Goal: Task Accomplishment & Management: Manage account settings

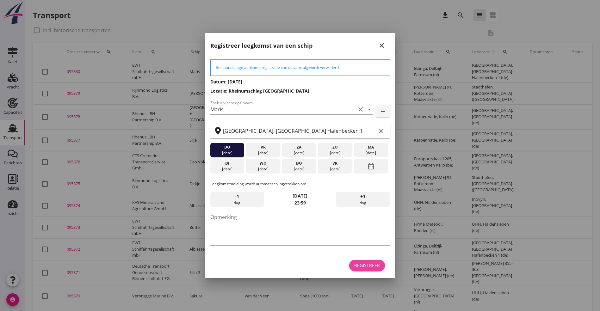
click at [379, 268] on div "Registreer" at bounding box center [367, 265] width 26 height 7
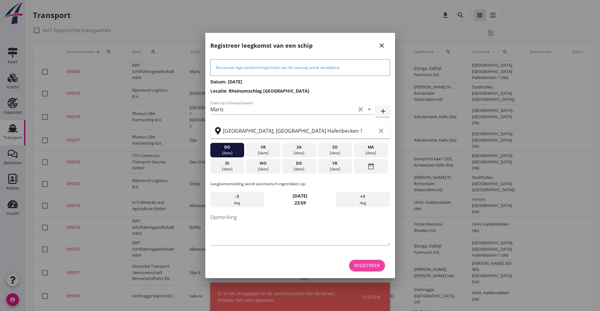
click at [379, 267] on div "Registreer" at bounding box center [367, 265] width 26 height 7
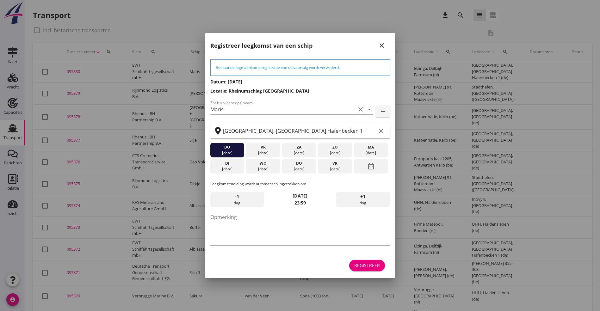
click at [383, 43] on icon "close" at bounding box center [382, 46] width 8 height 8
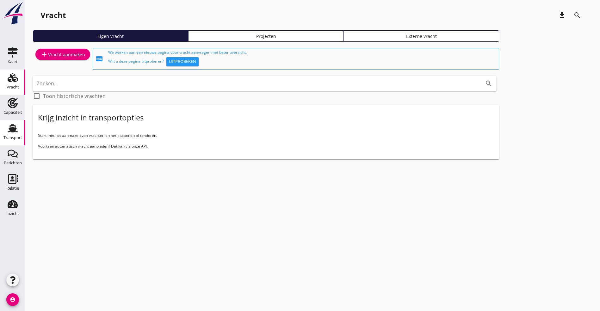
click at [11, 134] on div "Transport" at bounding box center [12, 138] width 19 height 9
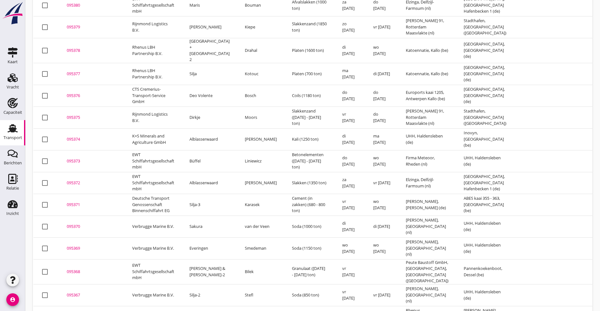
scroll to position [95, 0]
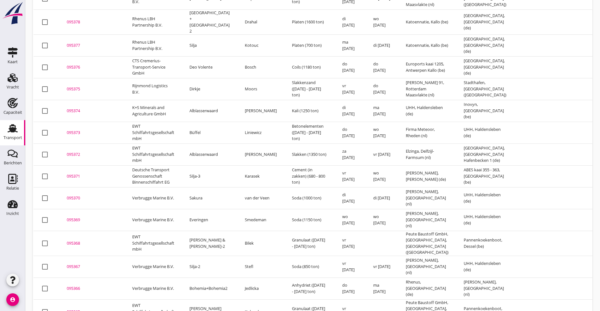
click at [75, 195] on div "095370" at bounding box center [92, 198] width 50 height 6
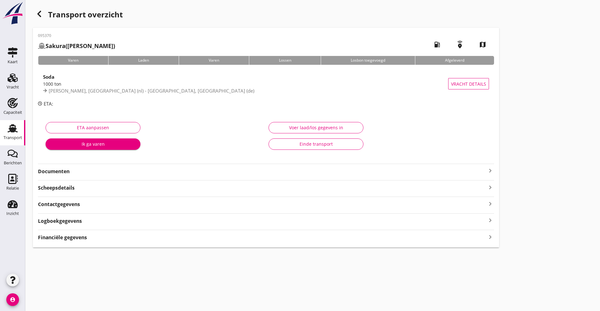
click at [83, 219] on div "Logboekgegevens keyboard_arrow_right" at bounding box center [266, 220] width 456 height 9
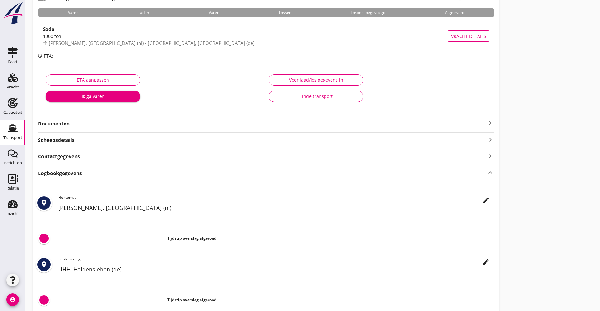
scroll to position [93, 0]
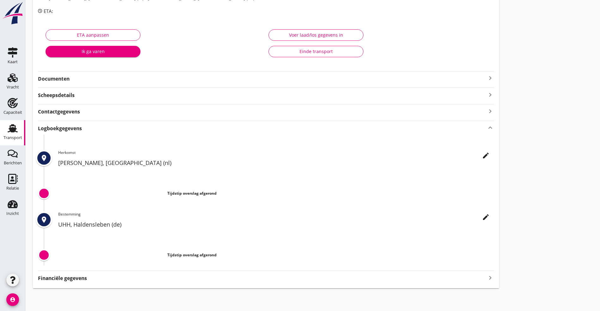
click at [482, 153] on icon "edit" at bounding box center [486, 156] width 8 height 8
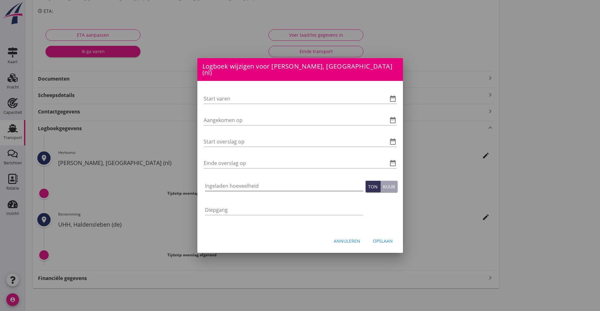
click at [217, 182] on input "Ingeladen hoeveelheid" at bounding box center [284, 186] width 158 height 10
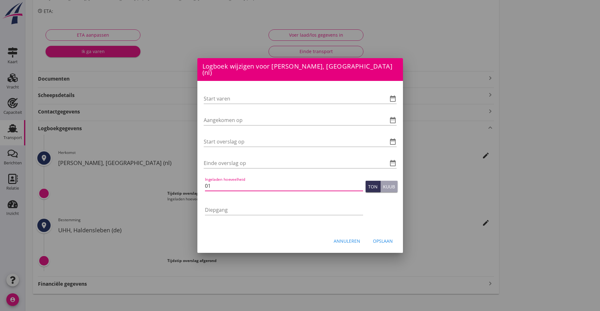
type input "0"
type input "1004.937"
type button "ton"
click at [237, 97] on input "Start varen" at bounding box center [291, 99] width 175 height 10
click at [247, 97] on input "Start varen" at bounding box center [291, 99] width 175 height 10
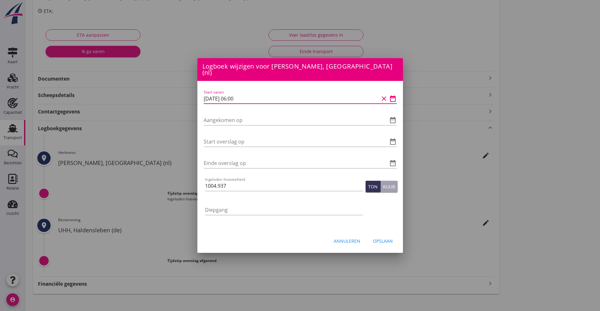
type input "[DATE] 06:00"
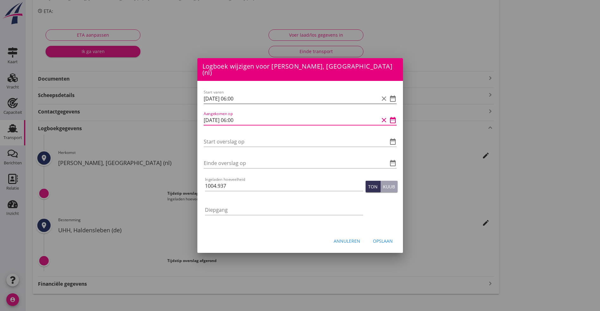
type input "[DATE] 06:00"
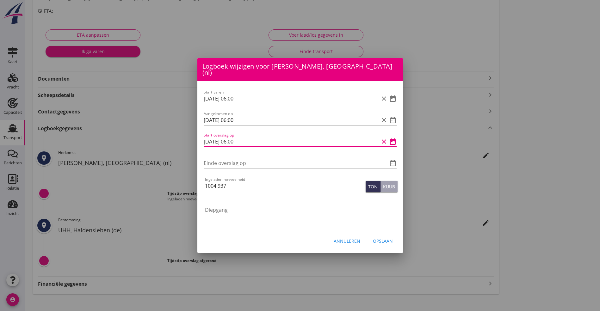
type input "[DATE] 06:00"
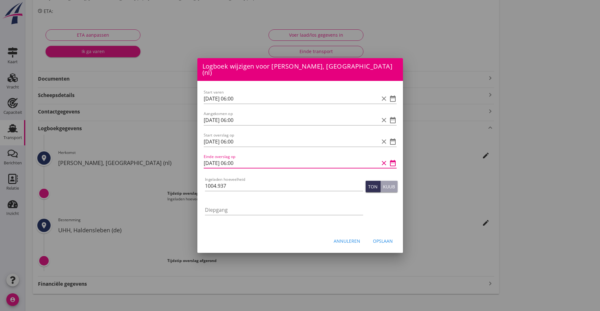
click at [383, 239] on div "Opslaan" at bounding box center [383, 241] width 20 height 7
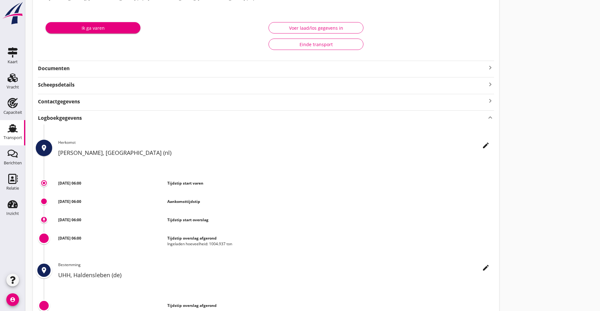
click at [482, 145] on icon "edit" at bounding box center [486, 146] width 8 height 8
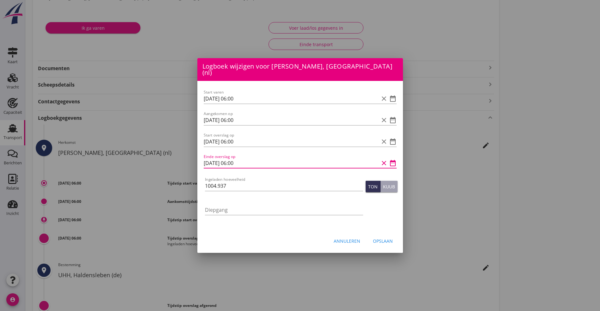
drag, startPoint x: 257, startPoint y: 155, endPoint x: -107, endPoint y: 125, distance: 365.2
click at [0, 125] on html "Logboek wijzigen voor UHH, Haldensleben (de) Start varen date_range Aangekomen …" at bounding box center [300, 134] width 600 height 455
type input "[DATE] 21:00"
click at [381, 238] on div "Opslaan" at bounding box center [383, 241] width 20 height 7
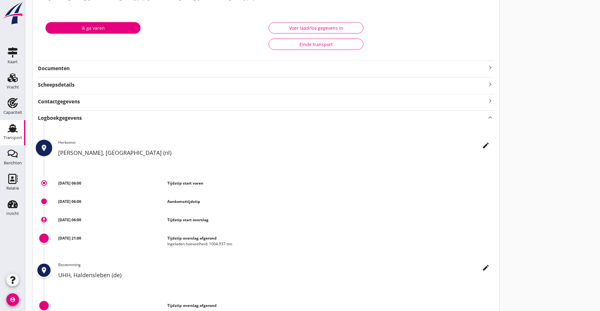
click at [11, 129] on use at bounding box center [13, 128] width 10 height 8
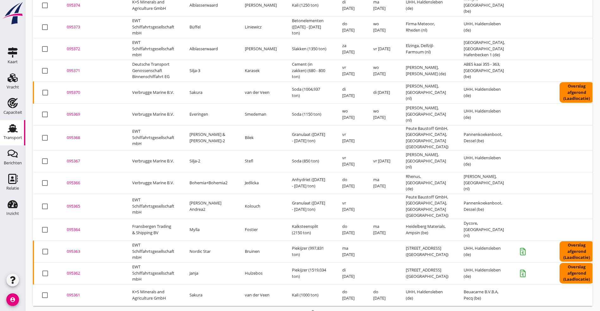
scroll to position [201, 0]
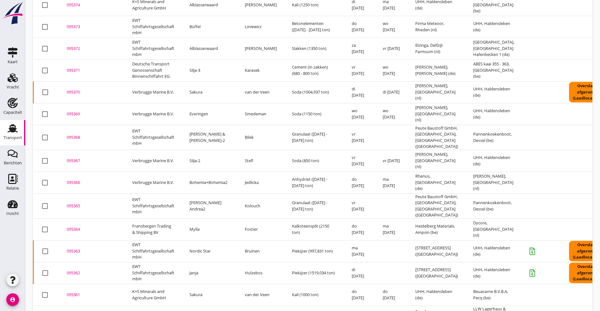
click at [75, 227] on div "095364" at bounding box center [92, 230] width 50 height 6
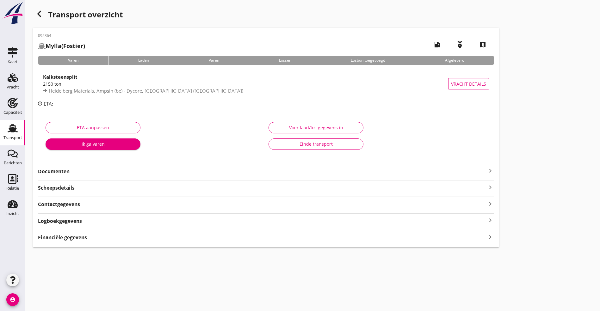
click at [47, 220] on strong "Logboekgegevens" at bounding box center [60, 221] width 44 height 7
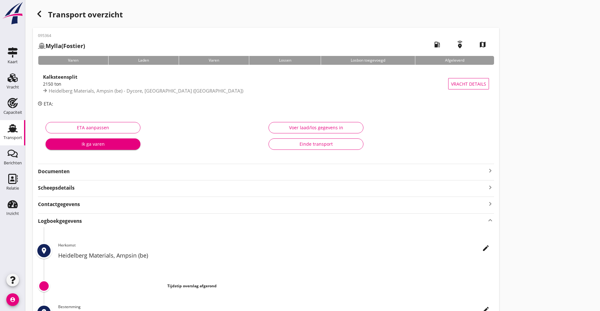
click at [307, 250] on div "edit Herkomst Heidelberg Materials, [GEOGRAPHIC_DATA] (be)" at bounding box center [276, 253] width 436 height 21
click at [482, 248] on icon "edit" at bounding box center [486, 249] width 8 height 8
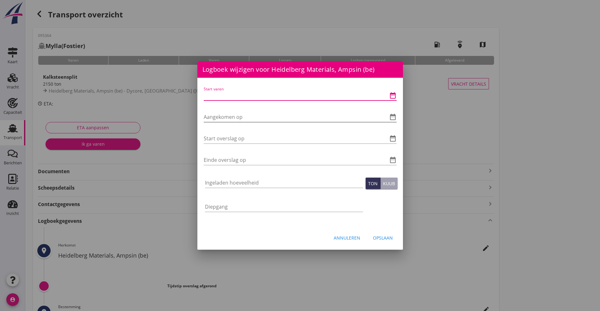
drag, startPoint x: 241, startPoint y: 96, endPoint x: 355, endPoint y: 121, distance: 117.1
click at [244, 96] on input "Start varen" at bounding box center [291, 96] width 175 height 10
type input "[DATE] 06:00"
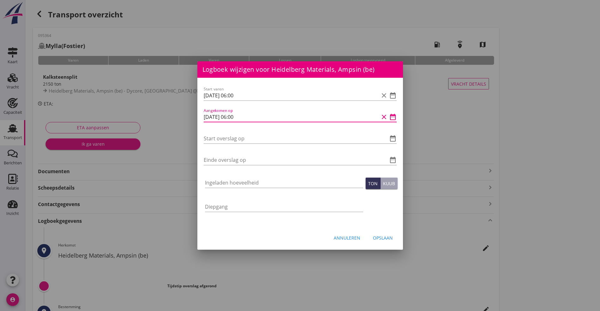
type input "[DATE] 06:00"
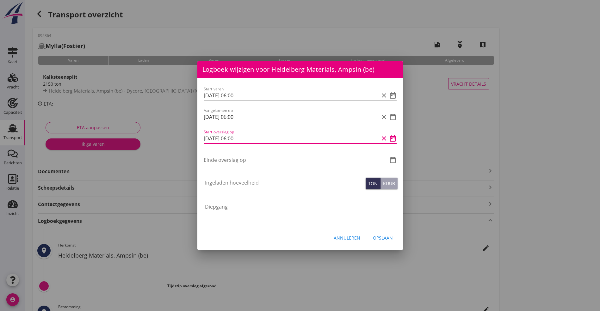
type input "[DATE] 06:00"
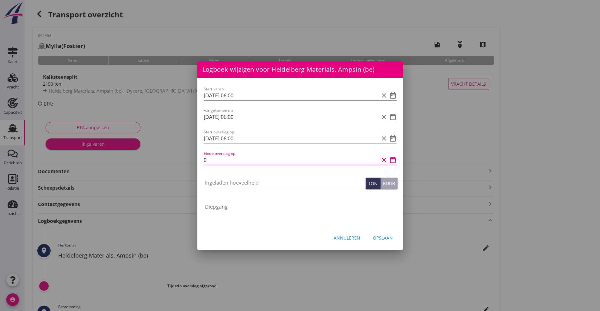
type input "0"
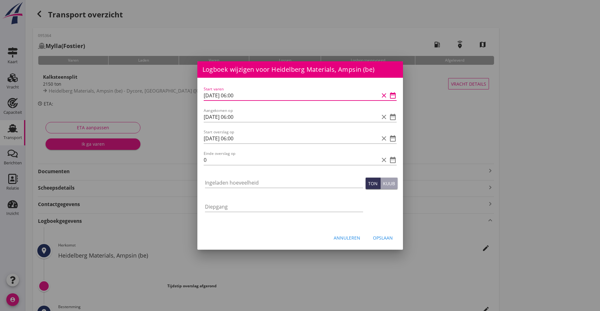
click at [209, 94] on input "[DATE] 06:00" at bounding box center [291, 96] width 175 height 10
type input "[DATE] 06:00"
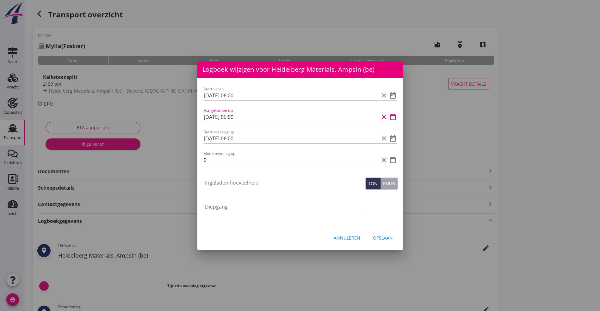
type input "[DATE] 06:00"
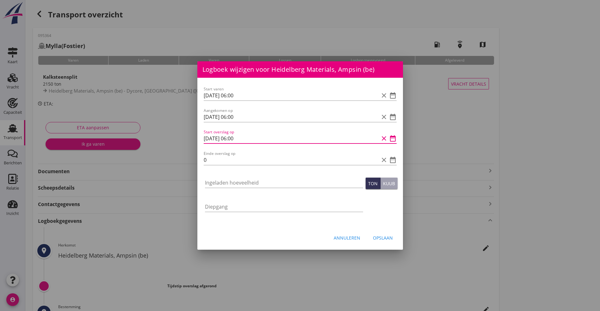
type input "[DATE] 06:00"
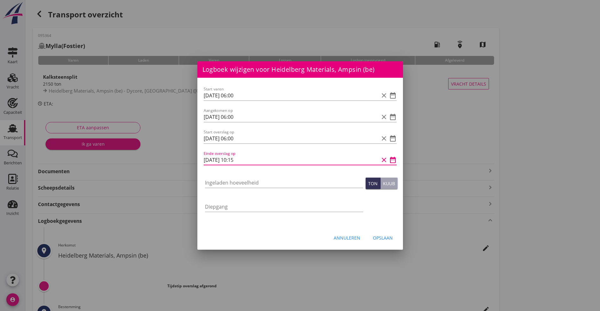
type input "[DATE] 10:15"
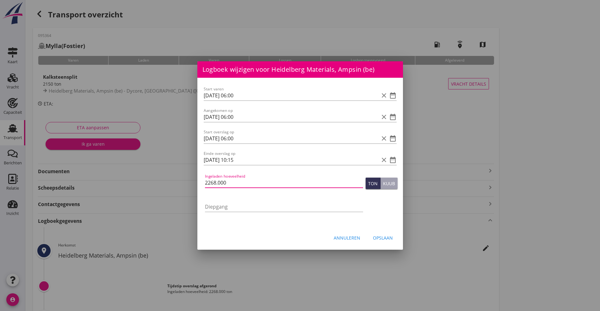
type input "2268.000"
click at [384, 240] on div "Opslaan" at bounding box center [383, 238] width 20 height 7
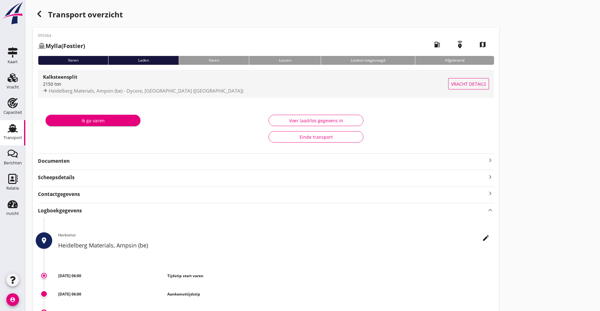
click at [71, 81] on div "2150 ton" at bounding box center [245, 84] width 405 height 7
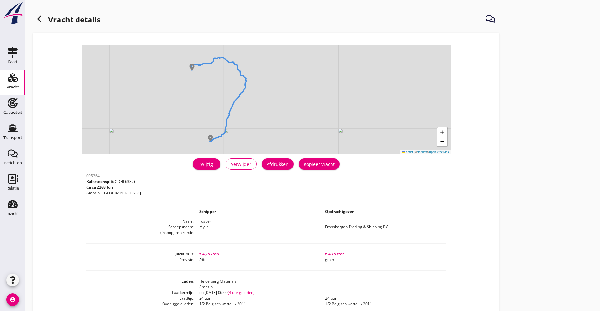
click at [198, 166] on div "Wijzig" at bounding box center [207, 164] width 18 height 7
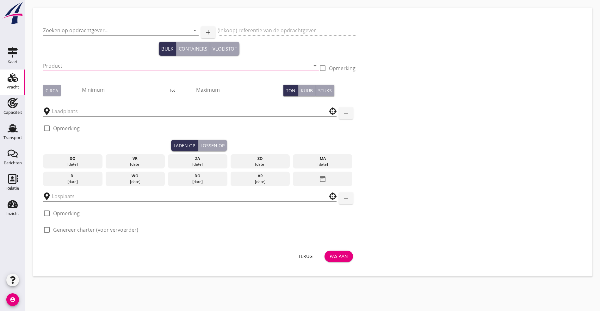
type input "Fransbergen Trading & Shipping BV"
type input "Kalksteensplit (6332)"
type input "2150"
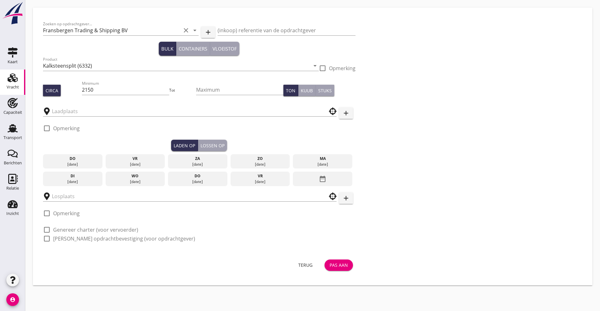
type input "Dycore"
type input "Heidelberg Materials"
checkbox input "true"
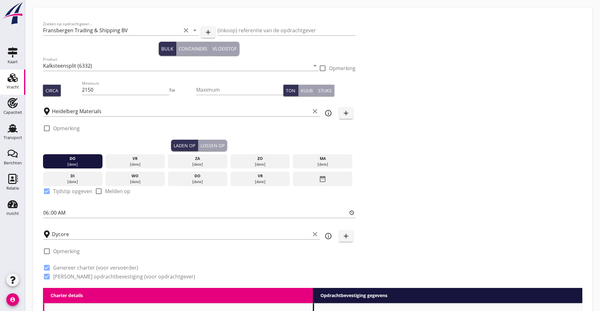
type input "4.75"
radio input "false"
checkbox input "true"
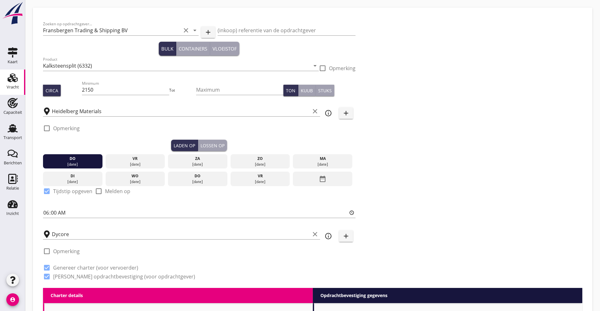
checkbox input "true"
type input "24"
type input "5"
type input "4.75"
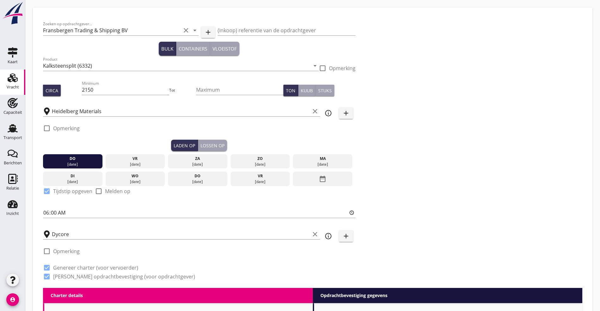
radio input "false"
checkbox input "true"
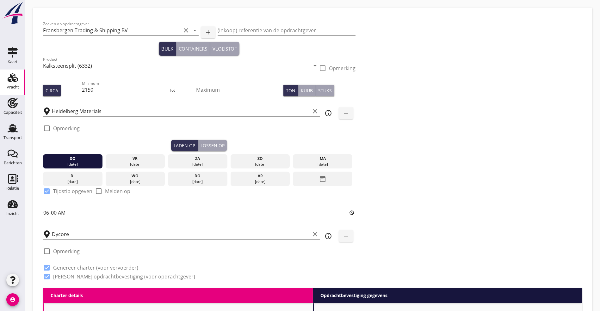
type input "24"
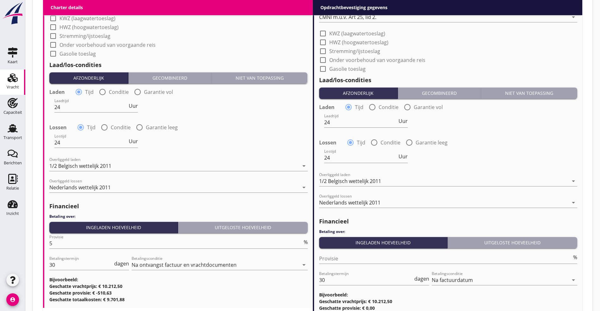
scroll to position [617, 0]
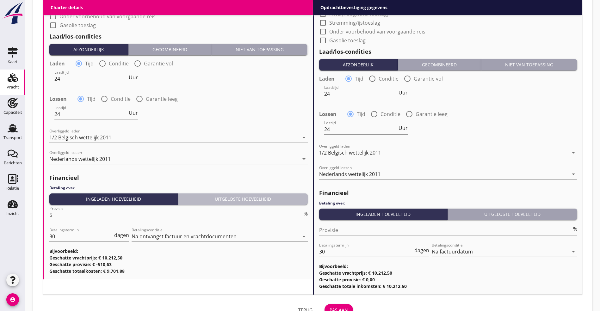
click at [221, 194] on button "Uitgeloste hoeveelheid" at bounding box center [243, 199] width 130 height 11
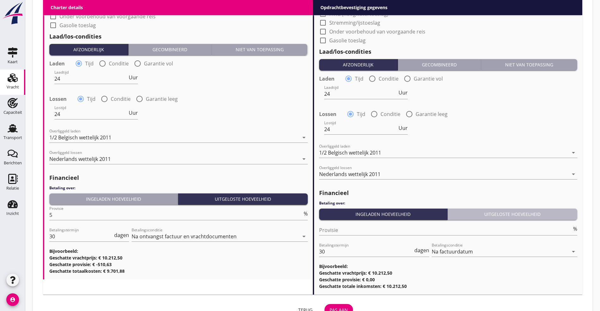
click at [478, 209] on button "Uitgeloste hoeveelheid" at bounding box center [513, 214] width 130 height 11
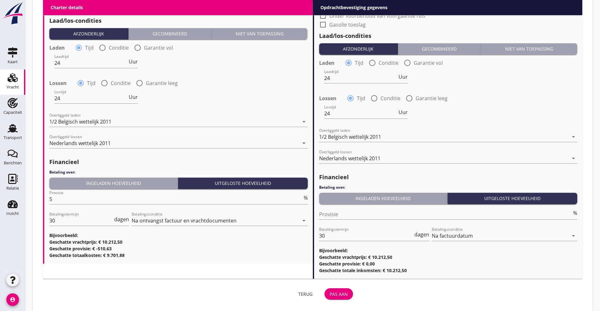
scroll to position [642, 0]
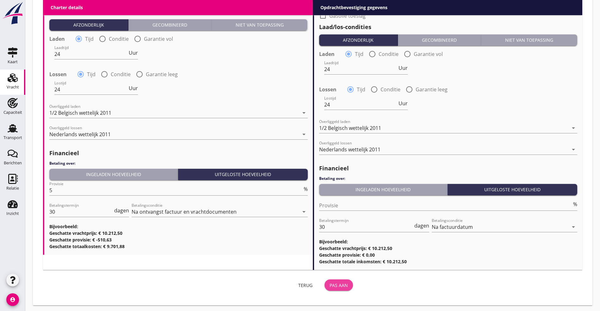
click at [325, 280] on button "Pas aan" at bounding box center [339, 285] width 28 height 11
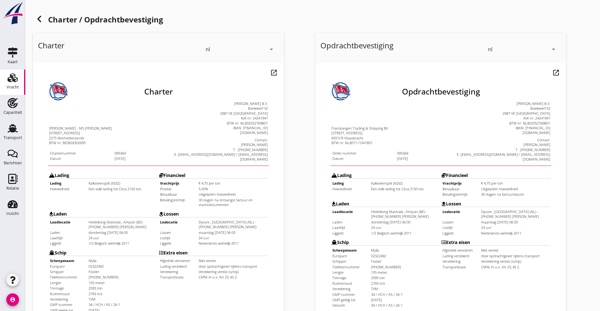
scroll to position [157, 0]
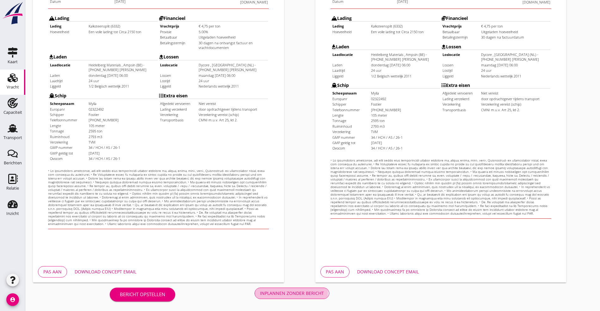
click at [260, 293] on div "Inplannen zonder bericht" at bounding box center [292, 293] width 64 height 7
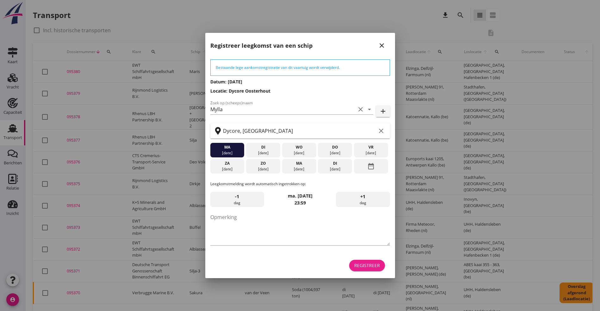
click at [364, 267] on div "Registreer" at bounding box center [367, 265] width 26 height 7
